Goal: Task Accomplishment & Management: Complete application form

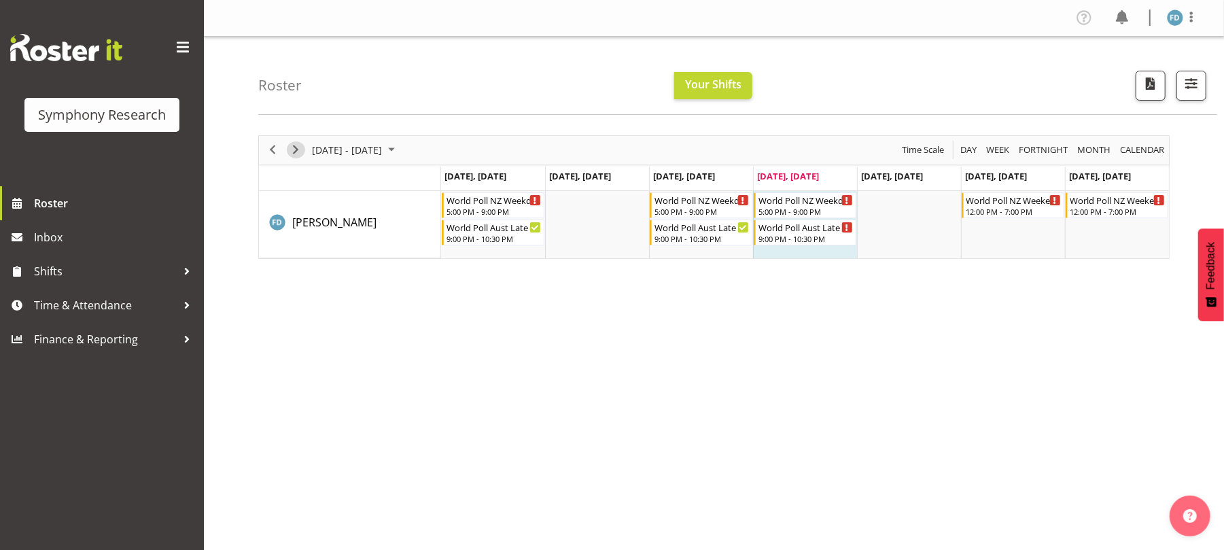
click at [291, 150] on span "Next" at bounding box center [296, 149] width 16 height 17
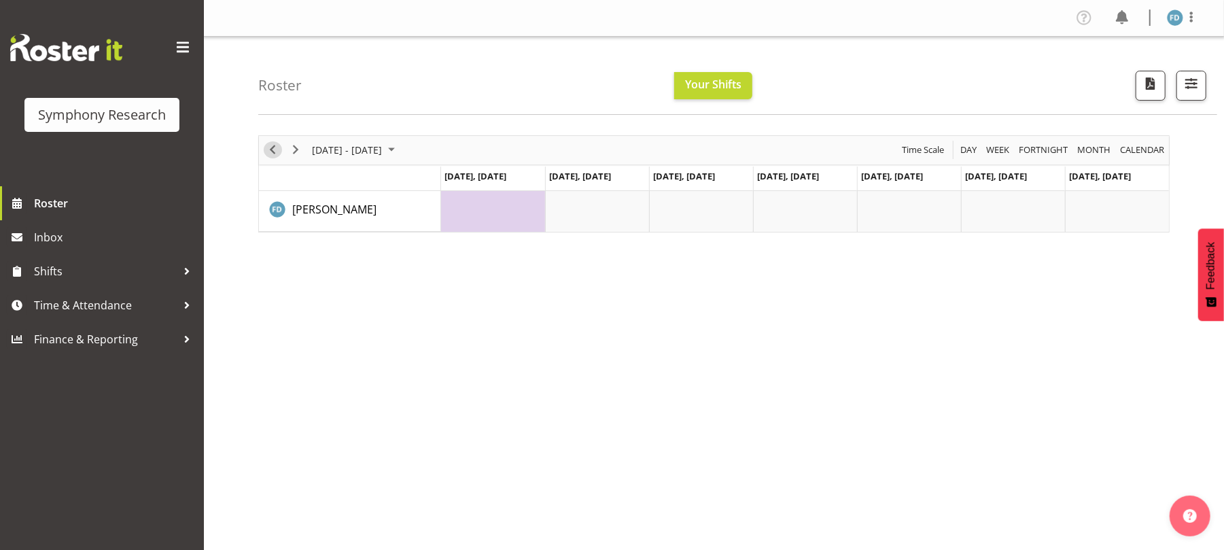
click at [273, 154] on span "Previous" at bounding box center [272, 149] width 16 height 17
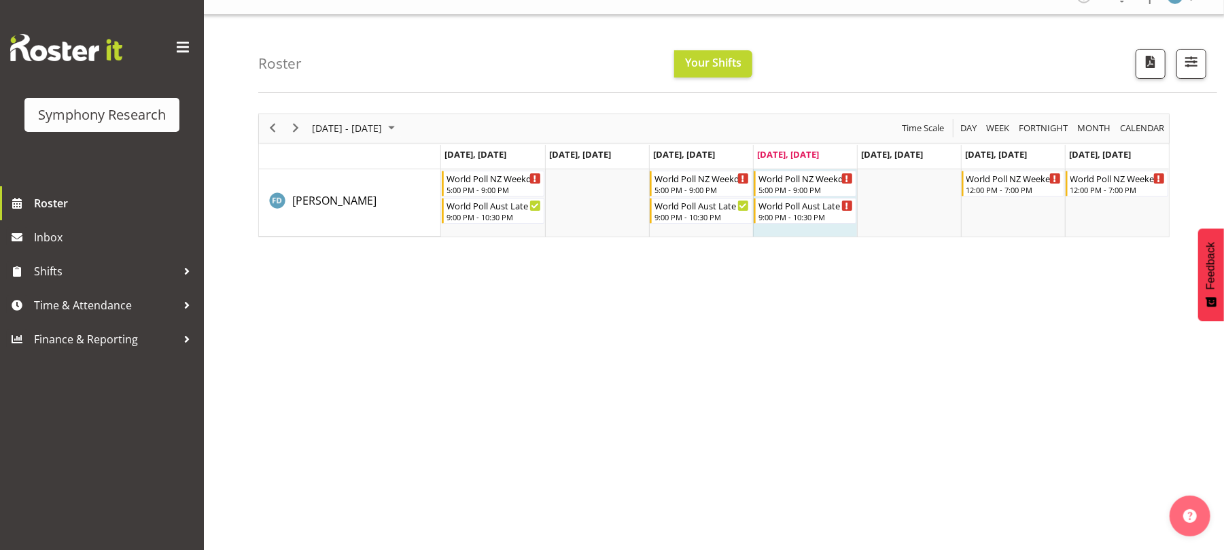
scroll to position [22, 0]
click at [133, 308] on span "Time & Attendance" at bounding box center [105, 305] width 143 height 20
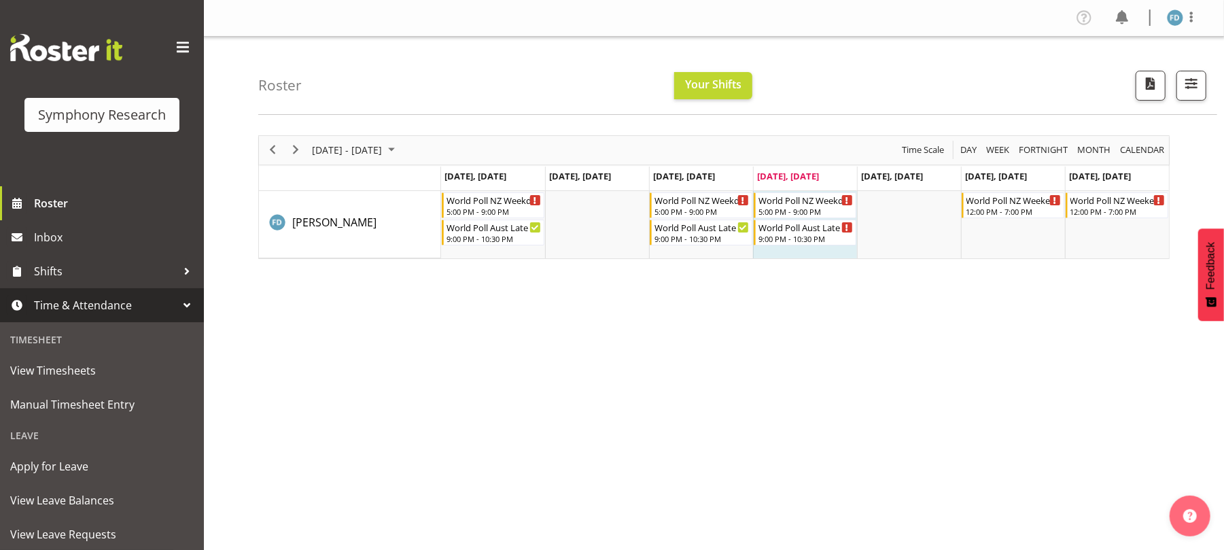
scroll to position [169, 0]
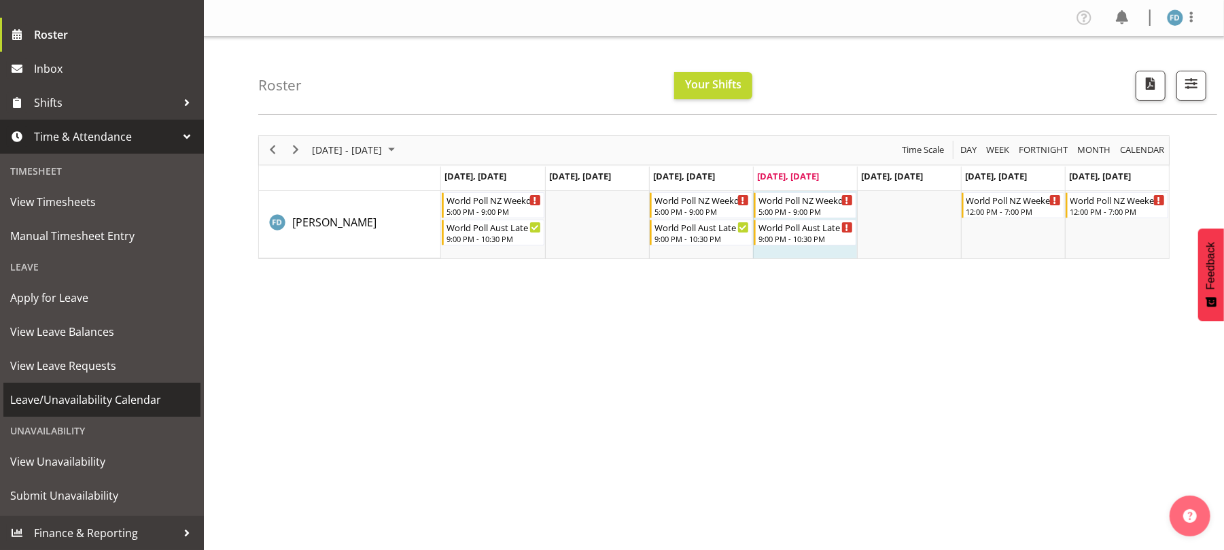
click at [131, 402] on span "Leave/Unavailability Calendar" at bounding box center [102, 400] width 184 height 20
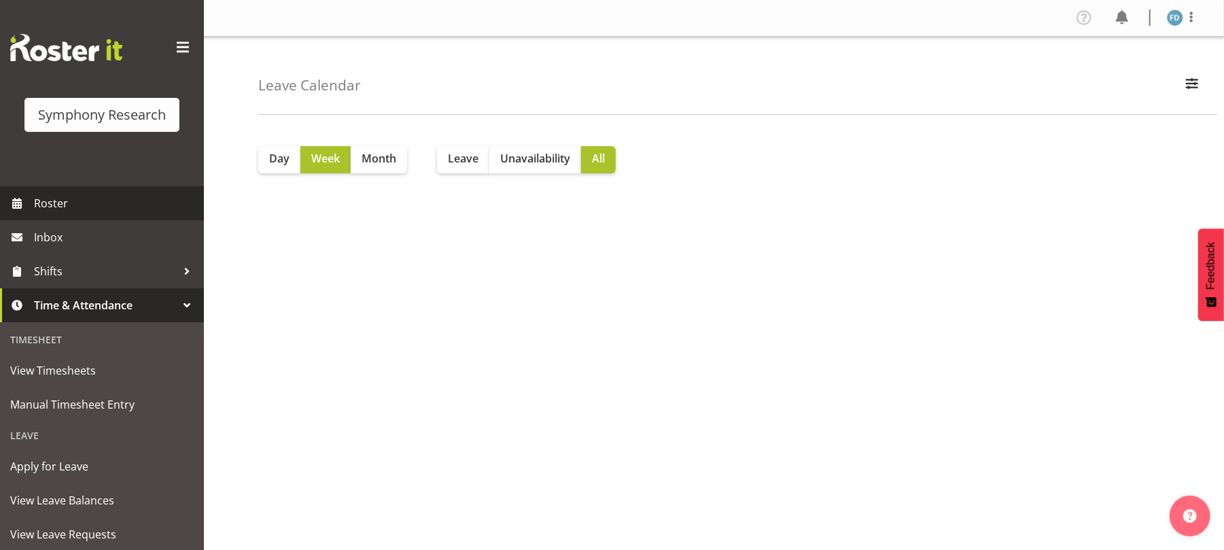
click at [61, 212] on span "Roster" at bounding box center [115, 203] width 163 height 20
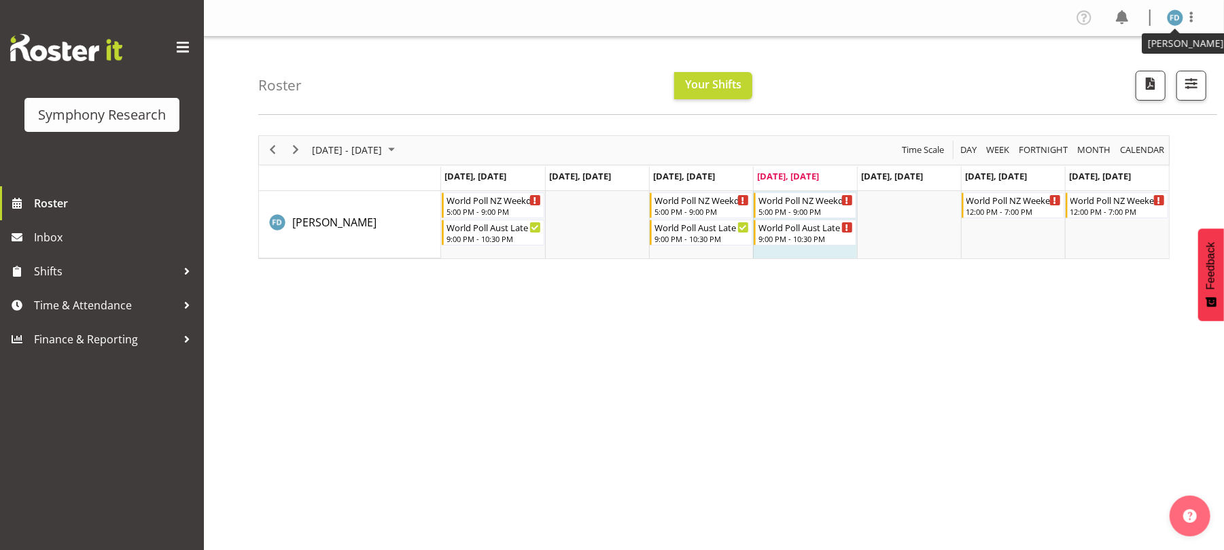
click at [1173, 18] on img at bounding box center [1175, 18] width 16 height 16
click at [1115, 71] on link "Log Out" at bounding box center [1134, 71] width 131 height 24
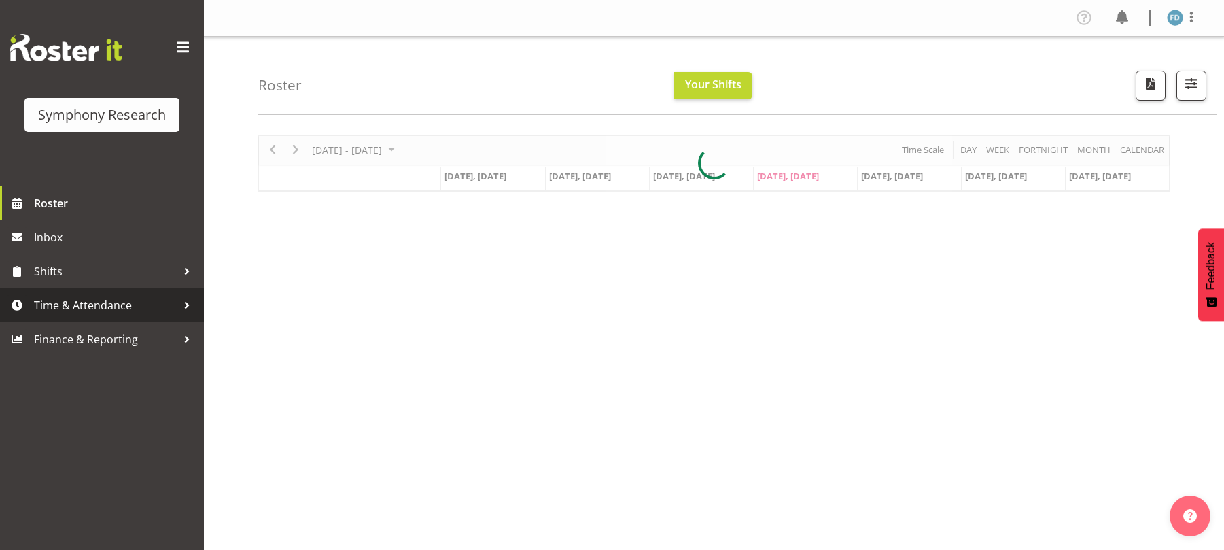
click at [90, 308] on span "Time & Attendance" at bounding box center [105, 305] width 143 height 20
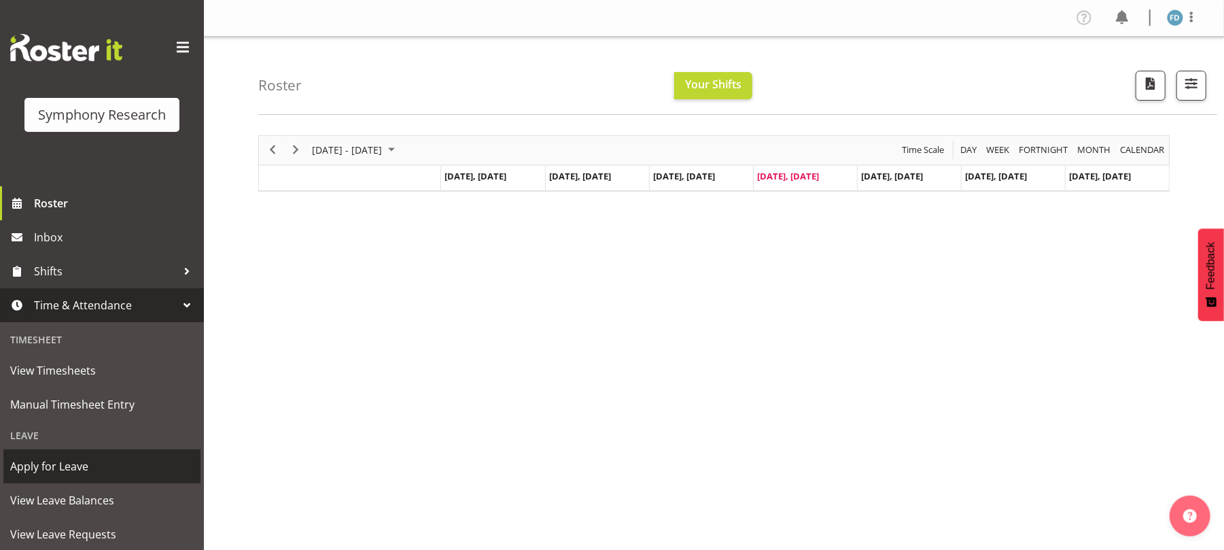
scroll to position [48, 0]
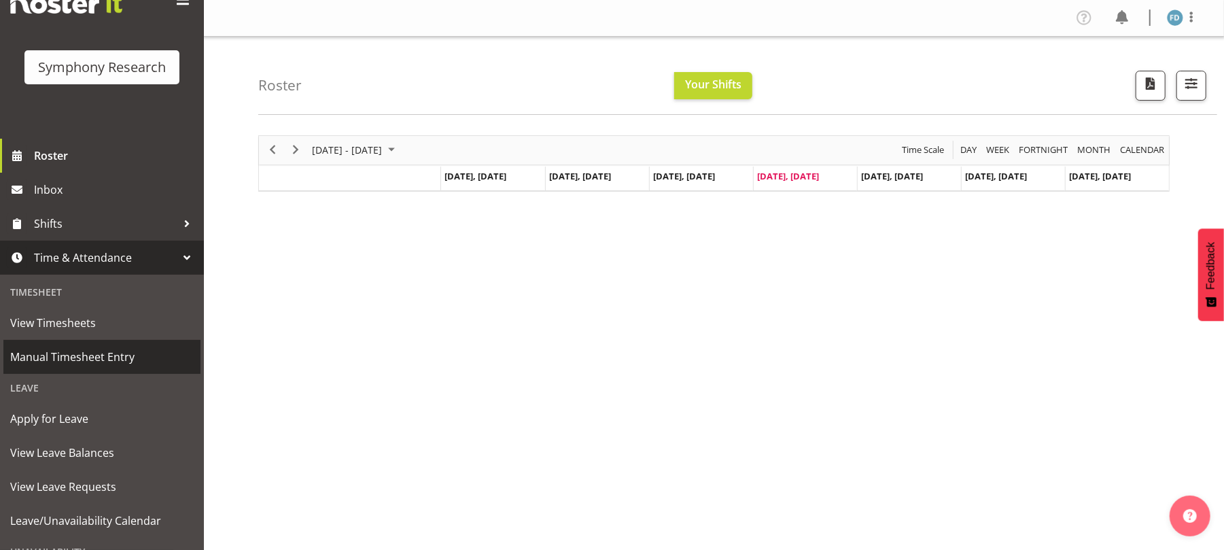
click at [118, 352] on span "Manual Timesheet Entry" at bounding box center [102, 357] width 184 height 20
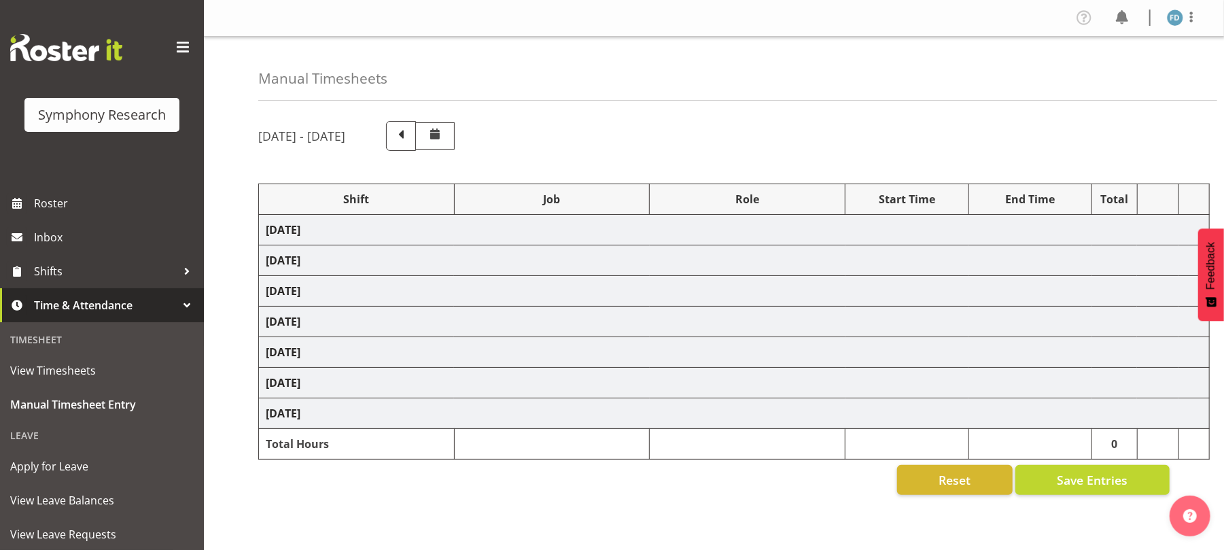
select select "56692"
select select "10499"
select select "47"
select select "56692"
select select "10499"
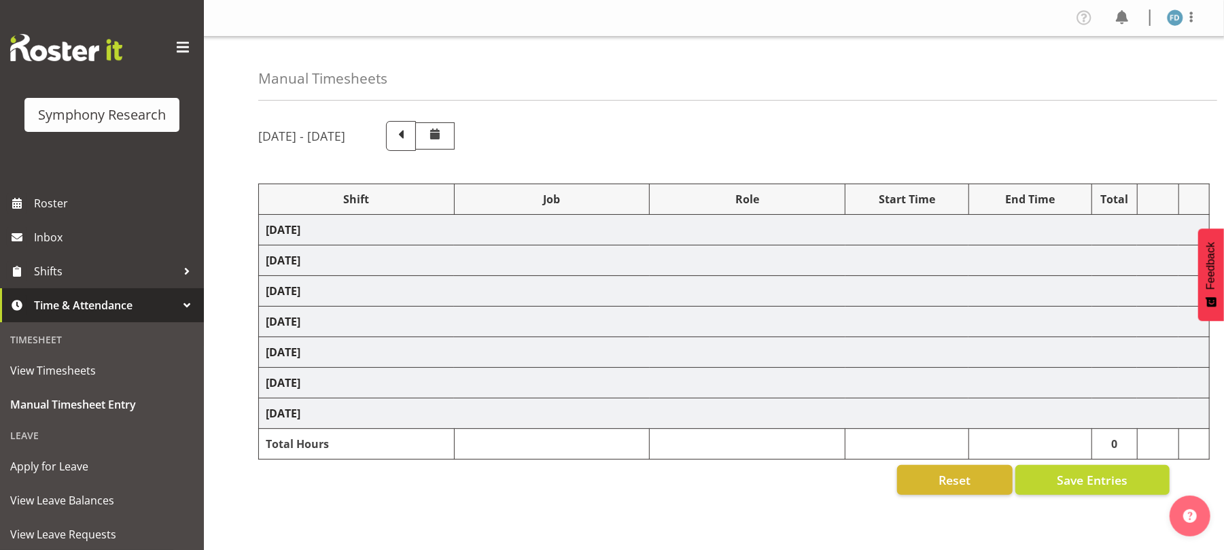
select select "47"
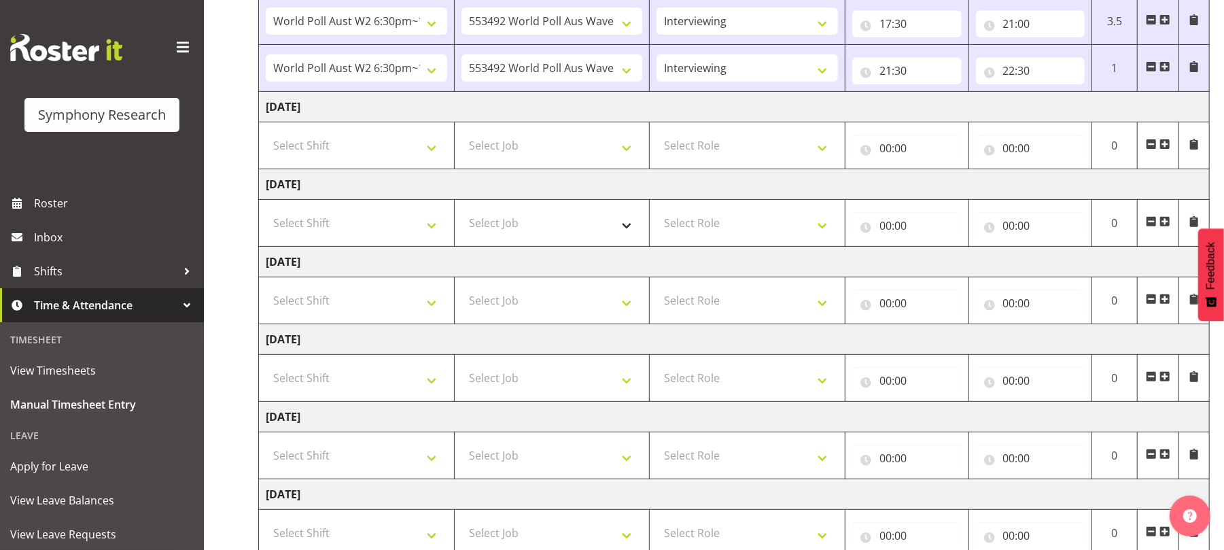
scroll to position [248, 0]
click at [430, 305] on select "Select Shift !!Weekend Residential (Roster IT Shift Label) *Business 9/10am ~ 4…" at bounding box center [357, 299] width 182 height 27
select select "56692"
click at [266, 289] on select "Select Shift !!Weekend Residential (Roster IT Shift Label) *Business 9/10am ~ 4…" at bounding box center [357, 299] width 182 height 27
click at [430, 309] on select "!!Weekend Residential (Roster IT Shift Label) *Business 9/10am ~ 4:30pm *Busine…" at bounding box center [357, 299] width 182 height 27
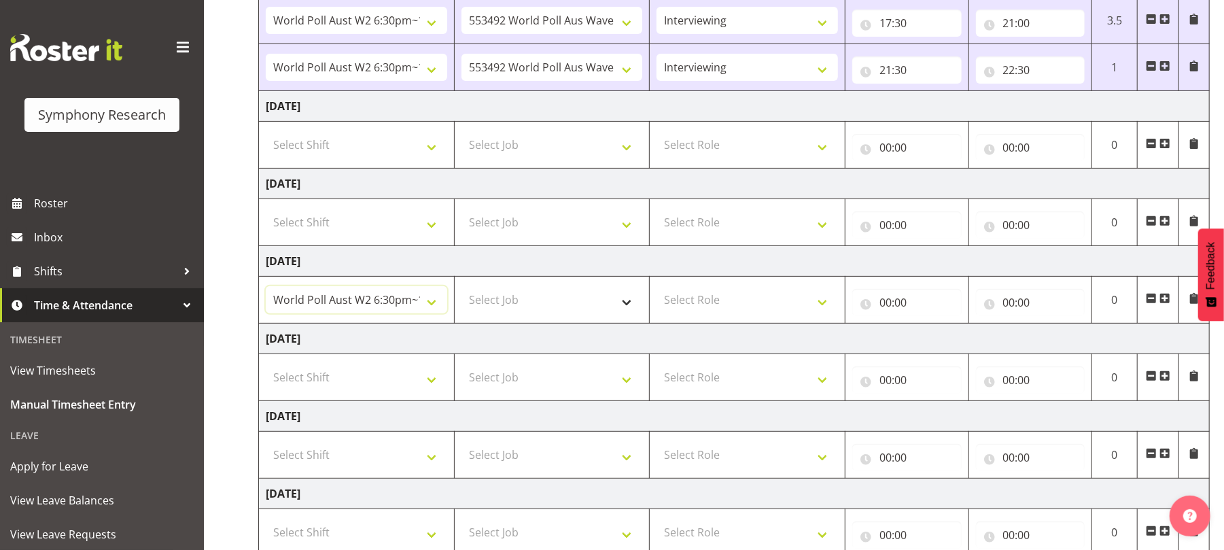
click at [266, 289] on select "!!Weekend Residential (Roster IT Shift Label) *Business 9/10am ~ 4:30pm *Busine…" at bounding box center [357, 299] width 182 height 27
click at [627, 309] on select "Select Job 550060 IF Admin 553492 World Poll Aus Wave 2 Main 2025 553493 World …" at bounding box center [553, 299] width 182 height 27
select select "10499"
click at [462, 289] on select "Select Job 550060 IF Admin 553492 World Poll Aus Wave 2 Main 2025 553493 World …" at bounding box center [553, 299] width 182 height 27
click at [820, 307] on select "Select Role Briefing Interviewing" at bounding box center [748, 299] width 182 height 27
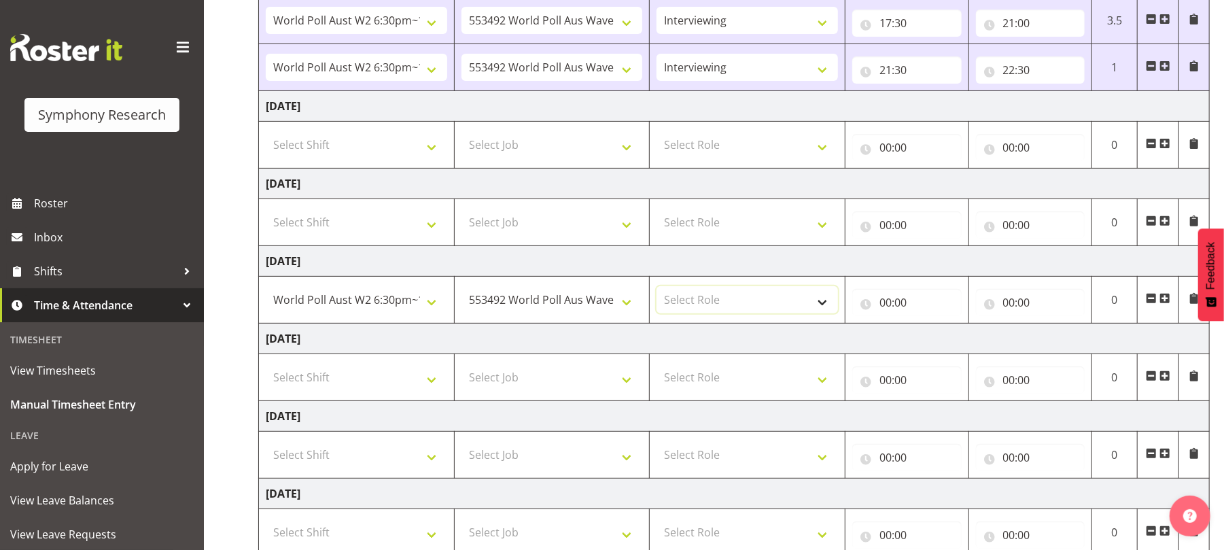
select select "47"
click at [657, 289] on select "Select Role Briefing Interviewing" at bounding box center [748, 299] width 182 height 27
click at [884, 305] on input "00:00" at bounding box center [906, 302] width 109 height 27
click at [942, 348] on select "00 01 02 03 04 05 06 07 08 09 10 11 12 13 14 15 16 17 18 19 20 21 22 23" at bounding box center [945, 337] width 31 height 27
select select "17"
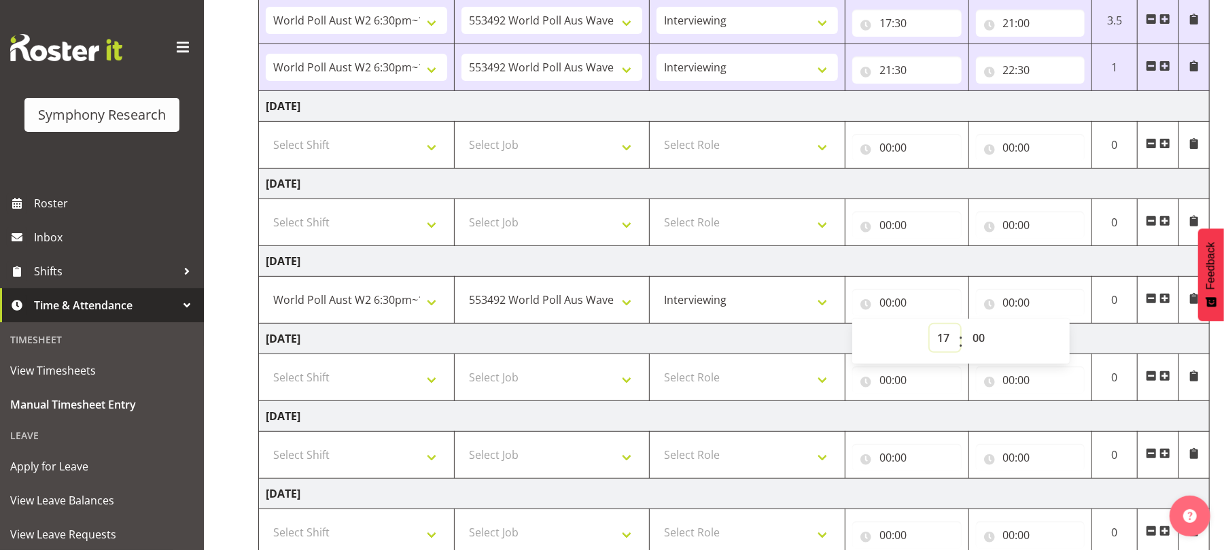
click at [930, 327] on select "00 01 02 03 04 05 06 07 08 09 10 11 12 13 14 15 16 17 18 19 20 21 22 23" at bounding box center [945, 337] width 31 height 27
type input "17:00"
click at [1014, 305] on input "00:00" at bounding box center [1030, 302] width 109 height 27
click at [1067, 338] on select "00 01 02 03 04 05 06 07 08 09 10 11 12 13 14 15 16 17 18 19 20 21 22 23" at bounding box center [1069, 337] width 31 height 27
select select "21"
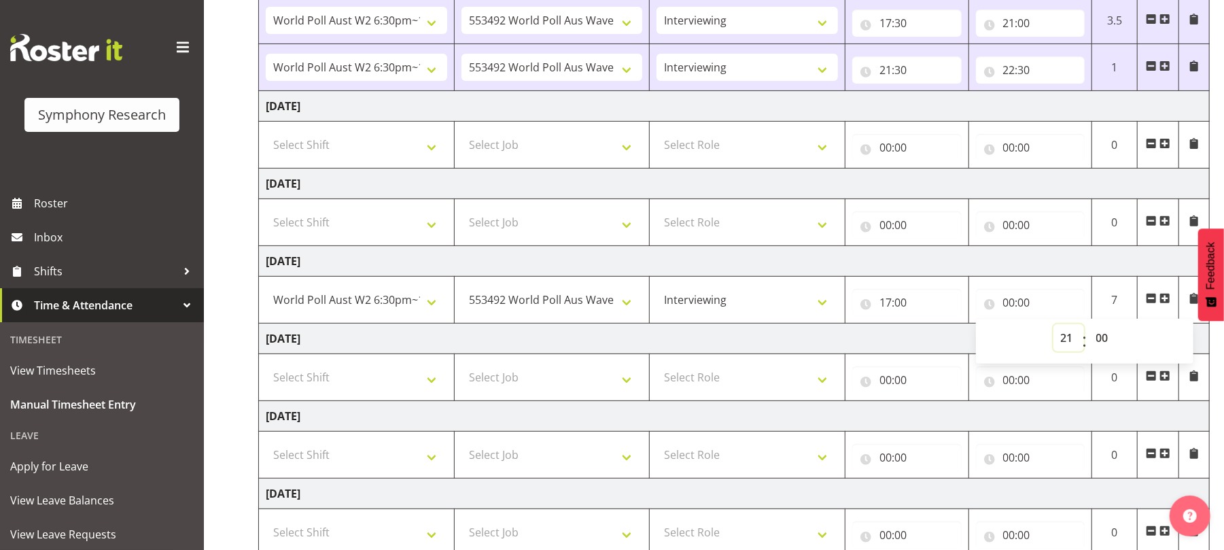
click at [1054, 327] on select "00 01 02 03 04 05 06 07 08 09 10 11 12 13 14 15 16 17 18 19 20 21 22 23" at bounding box center [1069, 337] width 31 height 27
type input "21:00"
click at [1167, 303] on span at bounding box center [1165, 298] width 11 height 11
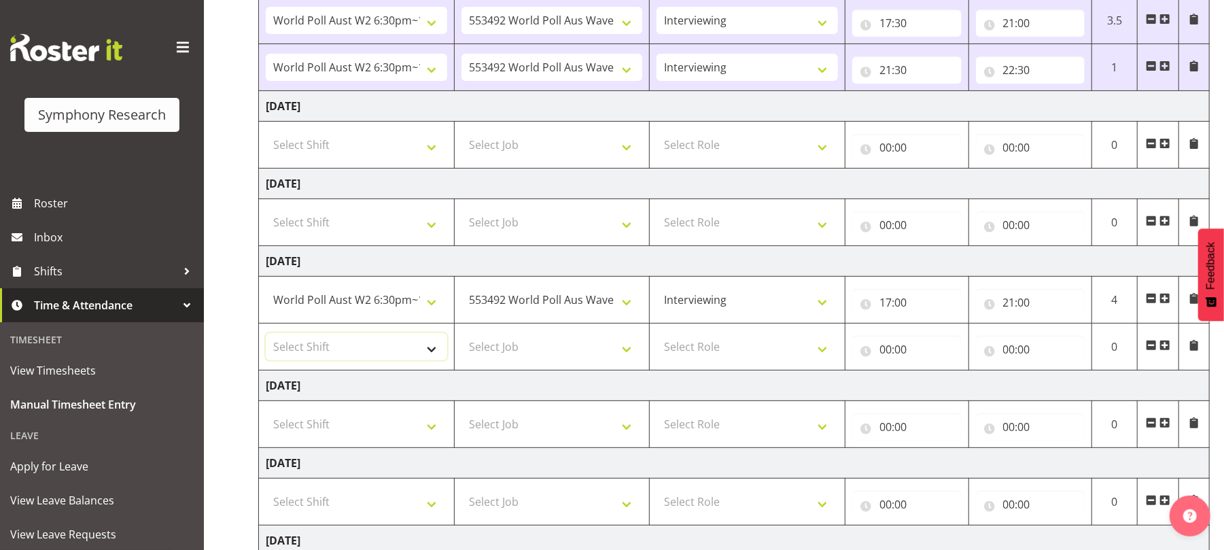
click at [428, 352] on select "Select Shift !!Weekend Residential (Roster IT Shift Label) *Business 9/10am ~ 4…" at bounding box center [357, 346] width 182 height 27
select select "56692"
click at [266, 336] on select "Select Shift !!Weekend Residential (Roster IT Shift Label) *Business 9/10am ~ 4…" at bounding box center [357, 346] width 182 height 27
click at [621, 360] on select "Select Job 550060 IF Admin 553492 World Poll Aus Wave 2 Main 2025 553493 World …" at bounding box center [553, 346] width 182 height 27
select select "10499"
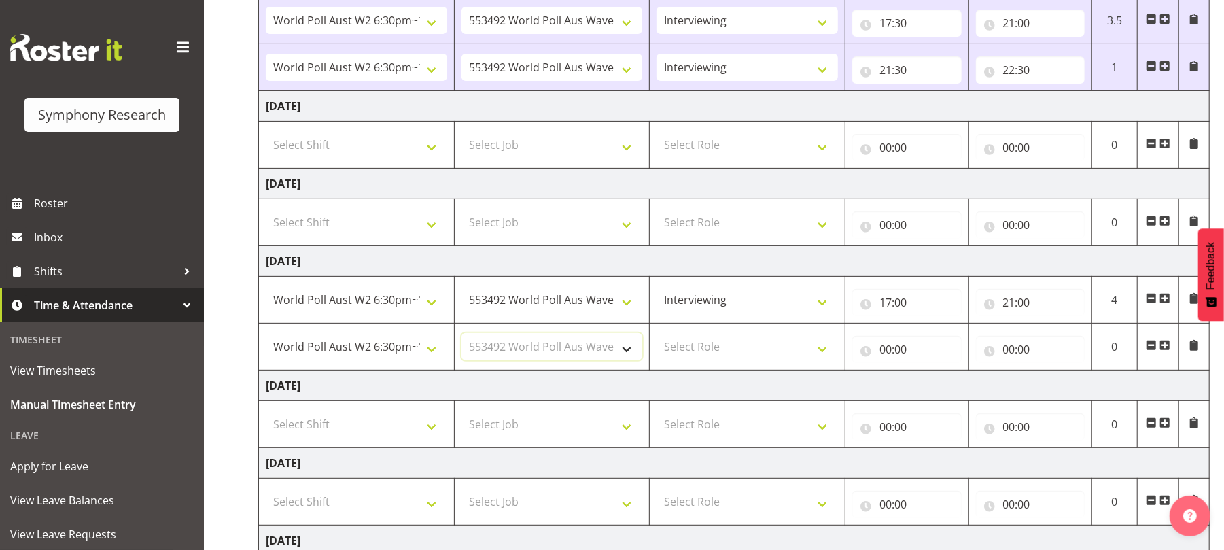
click at [462, 336] on select "Select Job 550060 IF Admin 553492 World Poll Aus Wave 2 Main 2025 553493 World …" at bounding box center [553, 346] width 182 height 27
click at [823, 351] on select "Select Role Briefing Interviewing" at bounding box center [748, 346] width 182 height 27
select select "47"
click at [657, 336] on select "Select Role Briefing Interviewing" at bounding box center [748, 346] width 182 height 27
click at [884, 354] on input "00:00" at bounding box center [906, 349] width 109 height 27
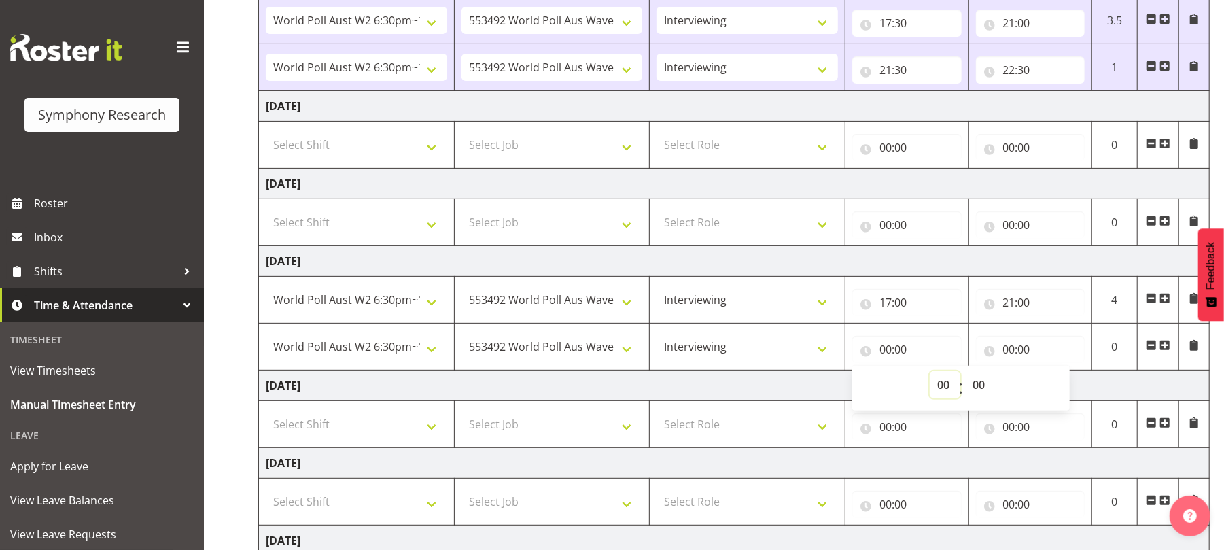
click at [937, 384] on select "00 01 02 03 04 05 06 07 08 09 10 11 12 13 14 15 16 17 18 19 20 21 22 23" at bounding box center [945, 384] width 31 height 27
select select "21"
click at [930, 374] on select "00 01 02 03 04 05 06 07 08 09 10 11 12 13 14 15 16 17 18 19 20 21 22 23" at bounding box center [945, 384] width 31 height 27
type input "21:00"
click at [979, 390] on select "00 01 02 03 04 05 06 07 08 09 10 11 12 13 14 15 16 17 18 19 20 21 22 23 24 25 2…" at bounding box center [980, 384] width 31 height 27
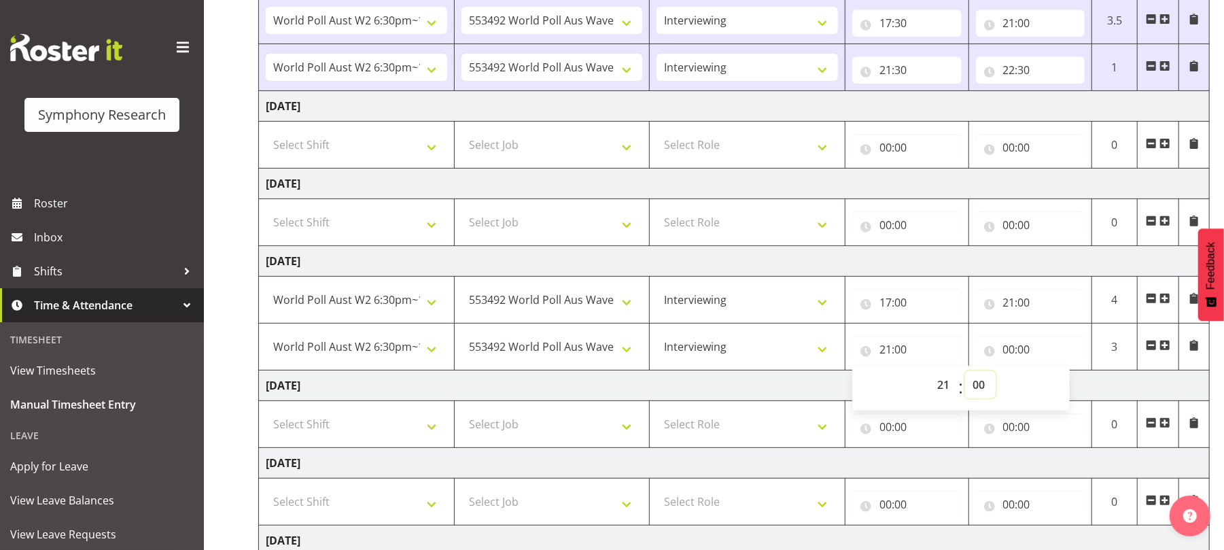
select select "30"
click at [965, 374] on select "00 01 02 03 04 05 06 07 08 09 10 11 12 13 14 15 16 17 18 19 20 21 22 23 24 25 2…" at bounding box center [980, 384] width 31 height 27
type input "21:30"
click at [1005, 362] on input "00:00" at bounding box center [1030, 349] width 109 height 27
click at [1056, 390] on select "00 01 02 03 04 05 06 07 08 09 10 11 12 13 14 15 16 17 18 19 20 21 22 23" at bounding box center [1069, 384] width 31 height 27
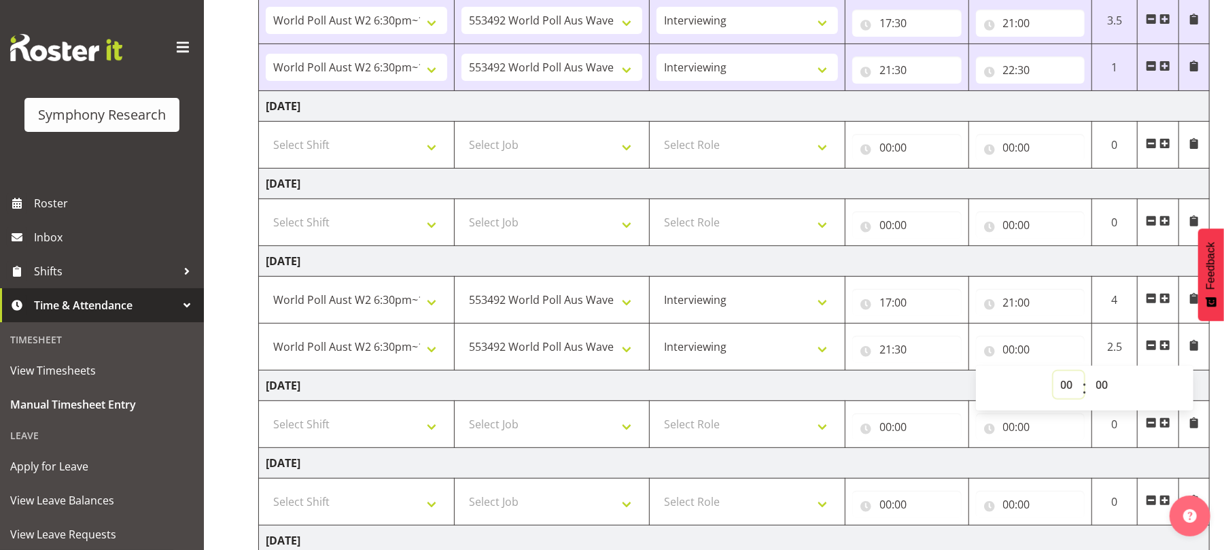
select select "22"
click at [1054, 374] on select "00 01 02 03 04 05 06 07 08 09 10 11 12 13 14 15 16 17 18 19 20 21 22 23" at bounding box center [1069, 384] width 31 height 27
type input "22:00"
click at [1095, 387] on select "00 01 02 03 04 05 06 07 08 09 10 11 12 13 14 15 16 17 18 19 20 21 22 23 24 25 2…" at bounding box center [1104, 384] width 31 height 27
select select "30"
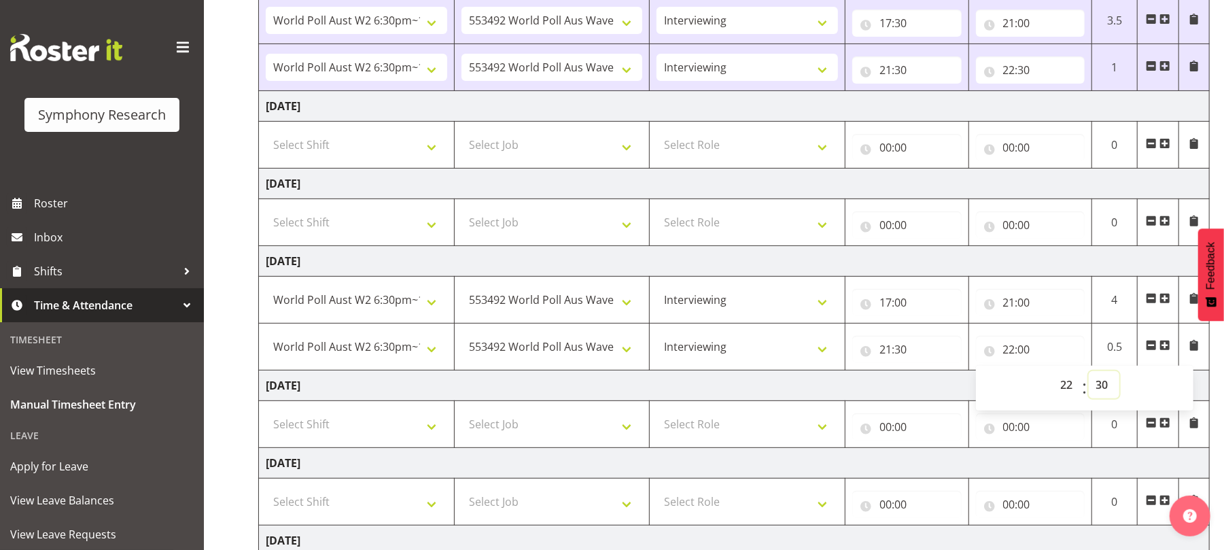
click at [1089, 374] on select "00 01 02 03 04 05 06 07 08 09 10 11 12 13 14 15 16 17 18 19 20 21 22 23 24 25 2…" at bounding box center [1104, 384] width 31 height 27
type input "22:30"
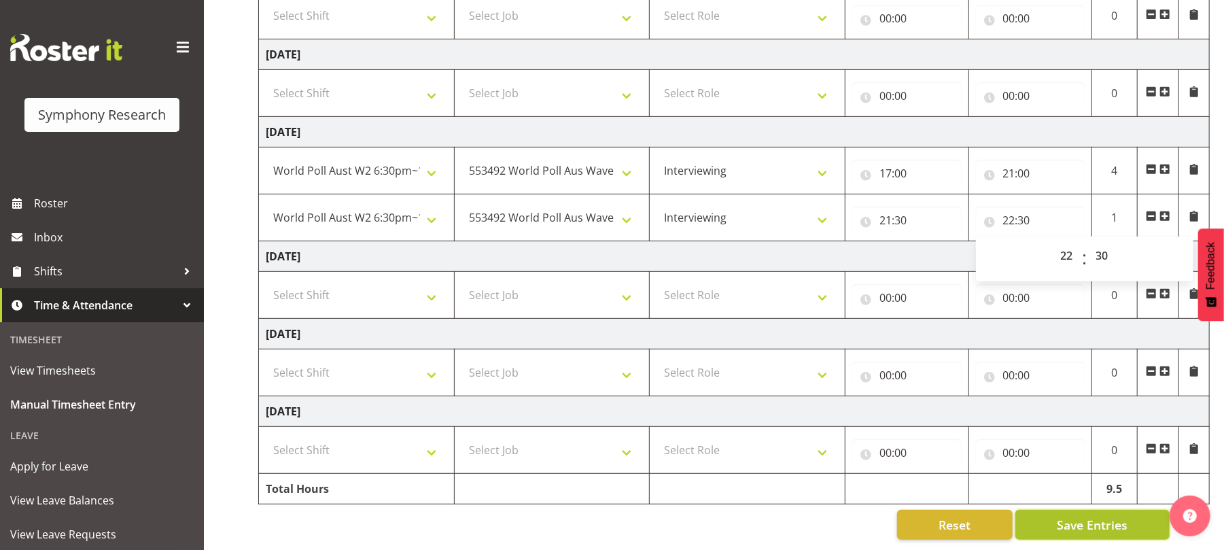
click at [1083, 516] on span "Save Entries" at bounding box center [1092, 525] width 71 height 18
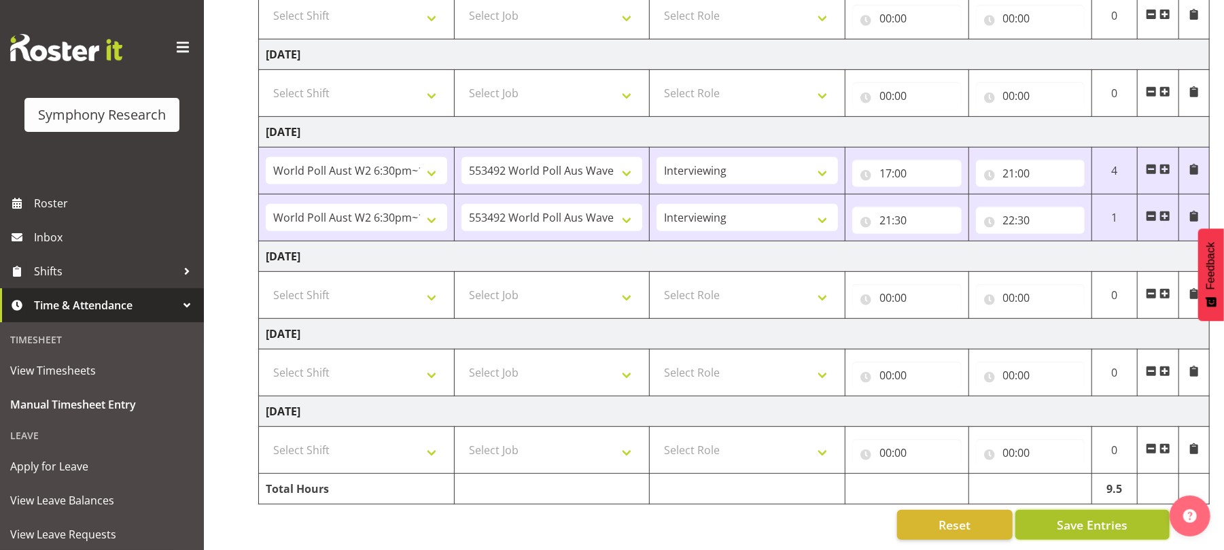
click at [1083, 516] on span "Save Entries" at bounding box center [1092, 525] width 71 height 18
click at [1078, 516] on span "Save Entries" at bounding box center [1092, 525] width 71 height 18
click at [1080, 516] on span "Save Entries" at bounding box center [1092, 525] width 71 height 18
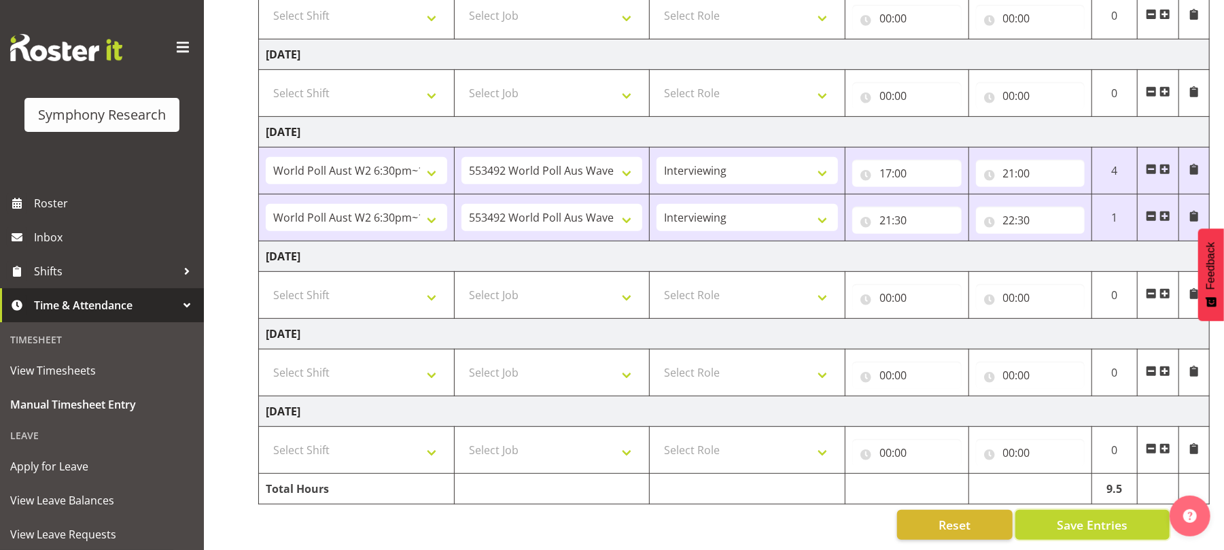
click at [1080, 516] on span "Save Entries" at bounding box center [1092, 525] width 71 height 18
click at [1093, 516] on span "Save Entries" at bounding box center [1092, 525] width 71 height 18
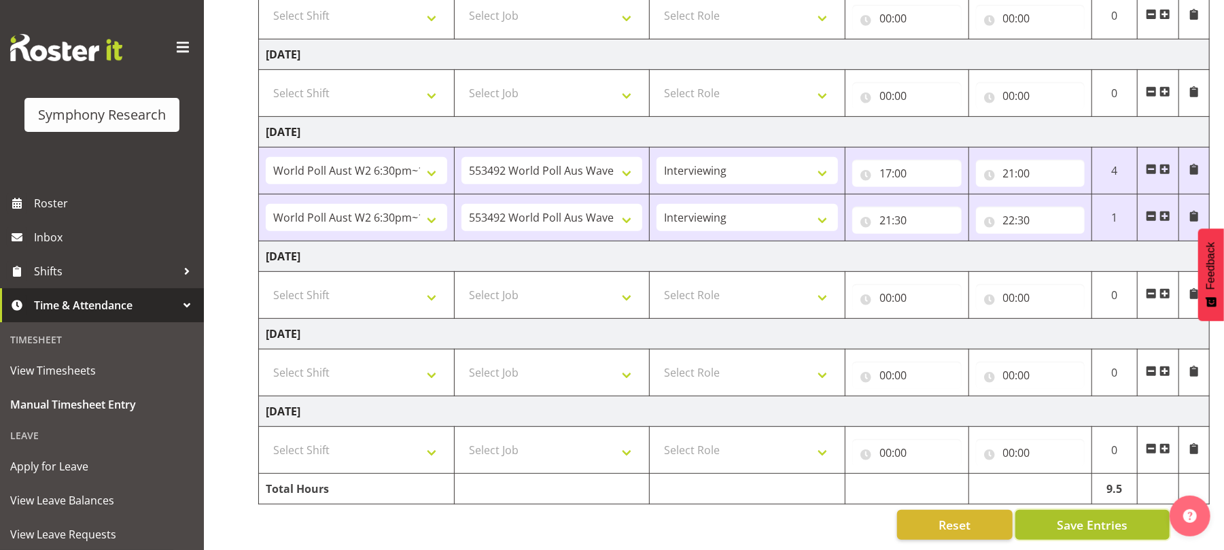
click at [1093, 516] on span "Save Entries" at bounding box center [1092, 525] width 71 height 18
click at [1089, 516] on span "Save Entries" at bounding box center [1092, 525] width 71 height 18
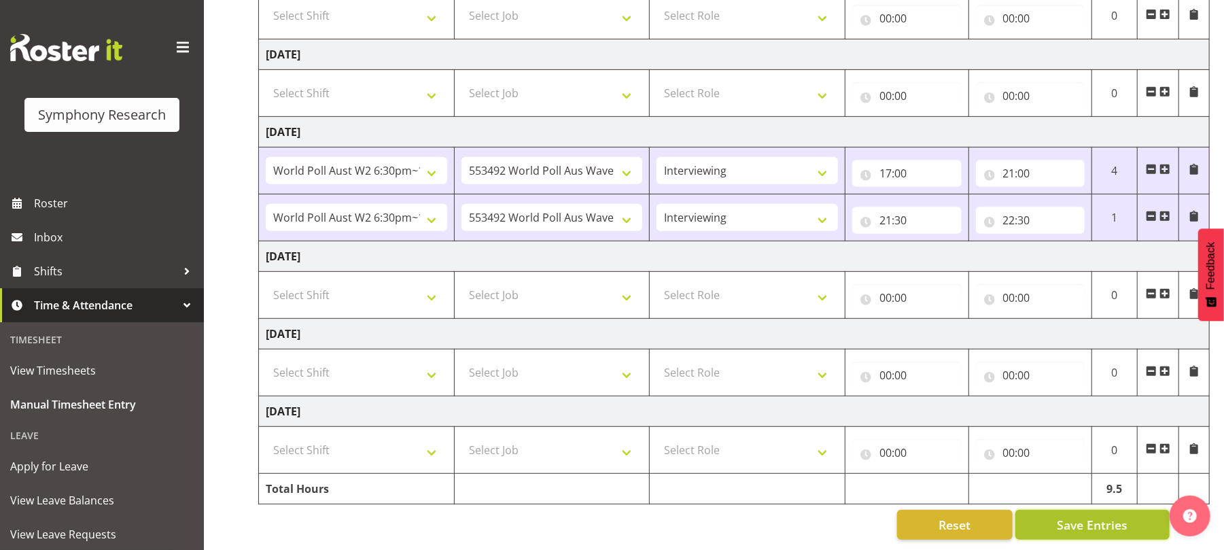
click at [1089, 516] on span "Save Entries" at bounding box center [1092, 525] width 71 height 18
click at [1086, 516] on span "Save Entries" at bounding box center [1092, 525] width 71 height 18
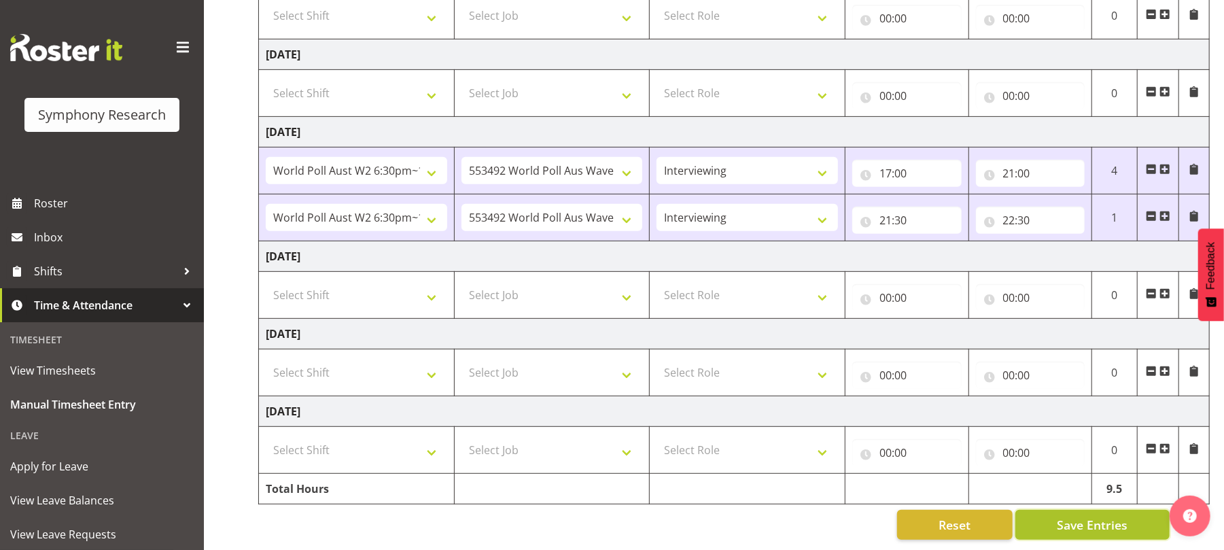
click at [1086, 516] on span "Save Entries" at bounding box center [1092, 525] width 71 height 18
click at [1097, 516] on span "Save Entries" at bounding box center [1092, 525] width 71 height 18
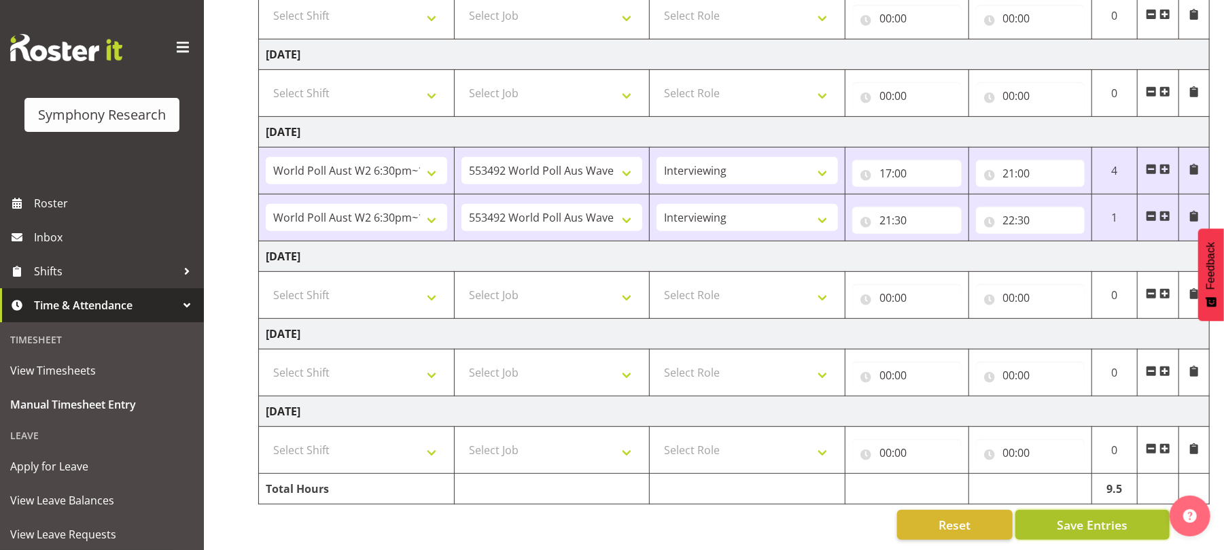
click at [1097, 516] on span "Save Entries" at bounding box center [1092, 525] width 71 height 18
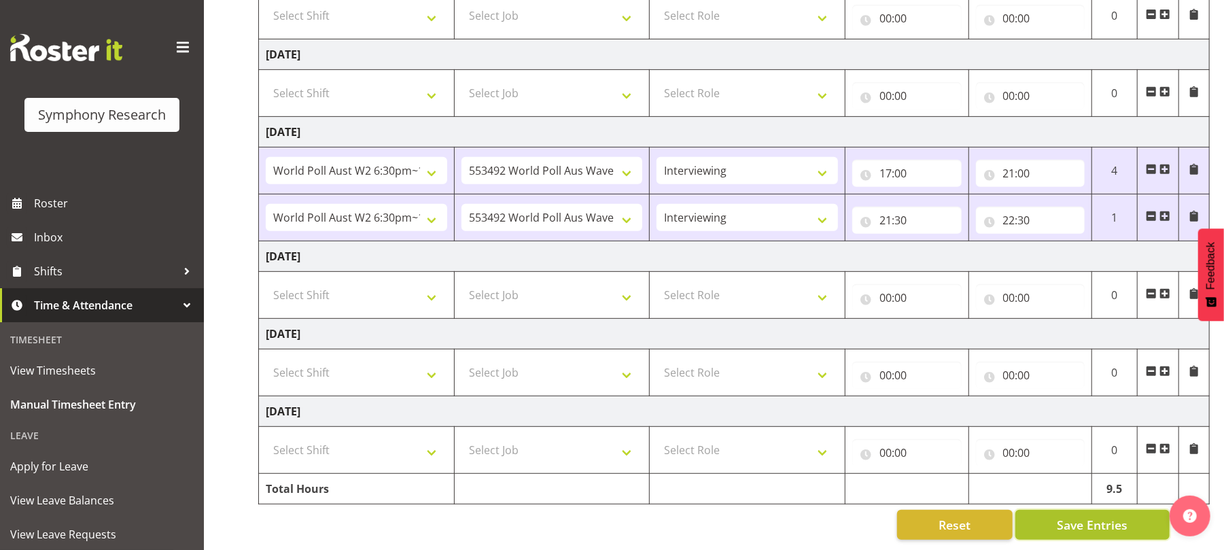
click at [1091, 516] on span "Save Entries" at bounding box center [1092, 525] width 71 height 18
click at [1083, 516] on span "Save Entries" at bounding box center [1092, 525] width 71 height 18
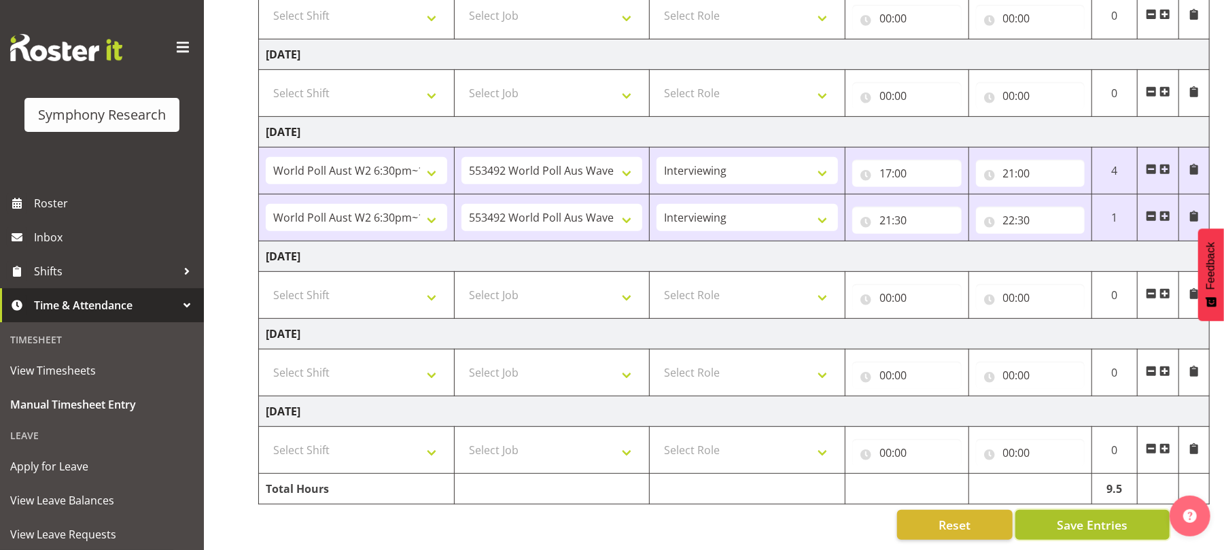
click at [1083, 516] on span "Save Entries" at bounding box center [1092, 525] width 71 height 18
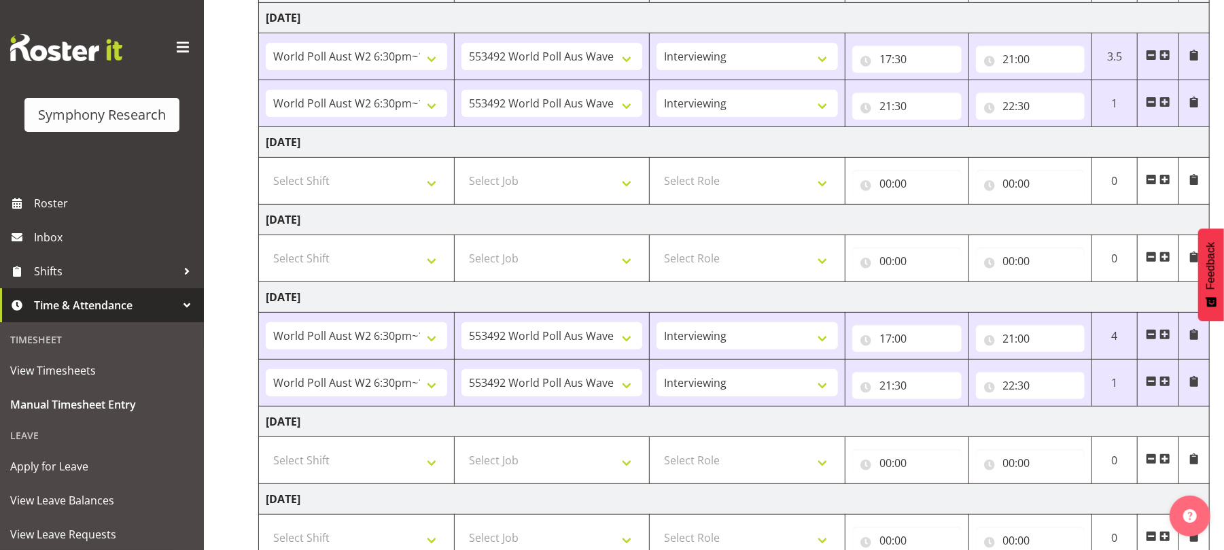
scroll to position [0, 0]
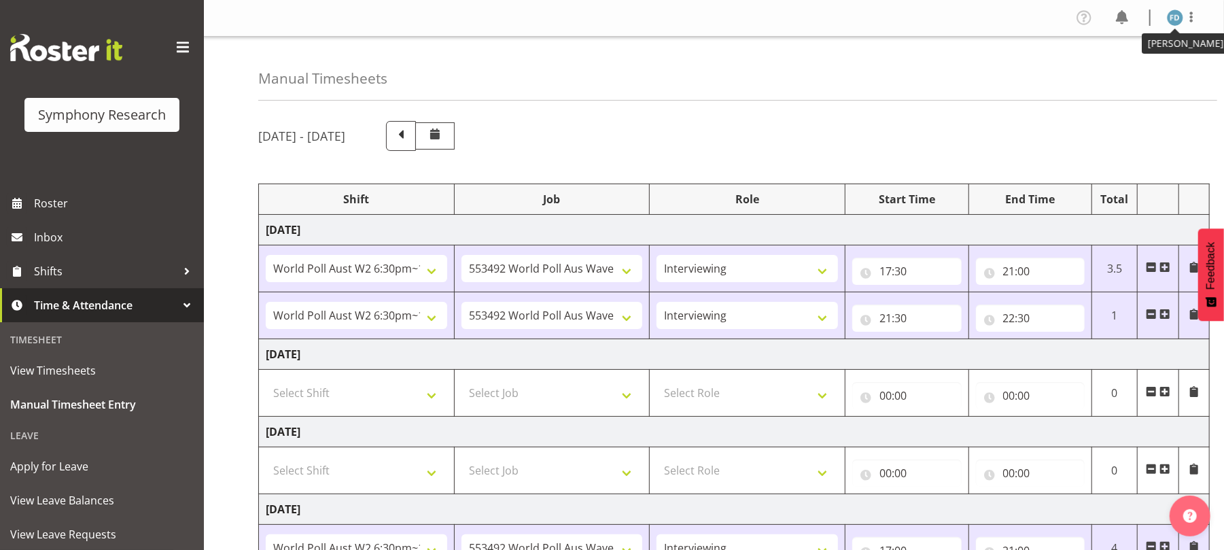
click at [1175, 16] on img at bounding box center [1175, 18] width 16 height 16
click at [1105, 77] on link "Log Out" at bounding box center [1134, 71] width 131 height 24
